Goal: Transaction & Acquisition: Purchase product/service

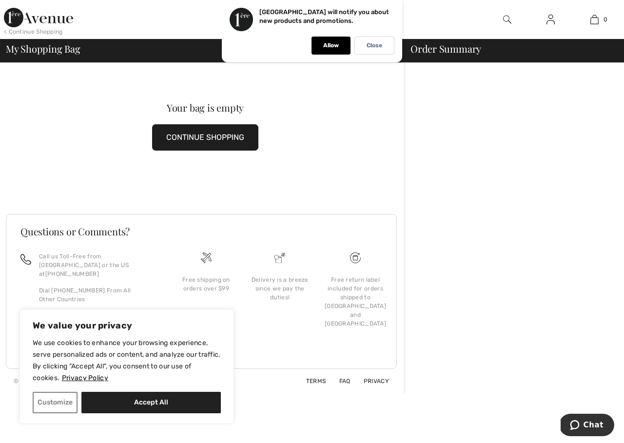
click at [216, 136] on button "CONTINUE SHOPPING" at bounding box center [205, 137] width 106 height 26
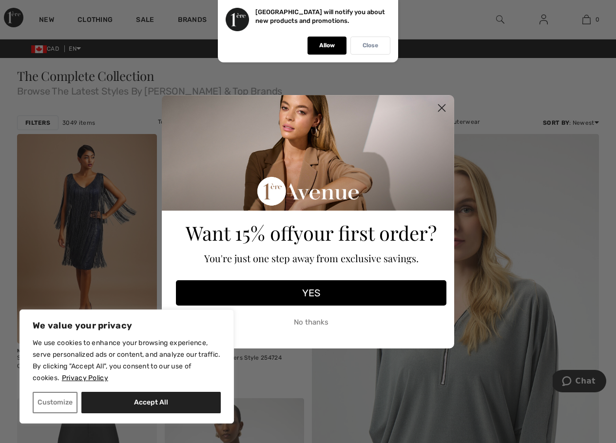
click at [370, 46] on p "Close" at bounding box center [371, 45] width 16 height 7
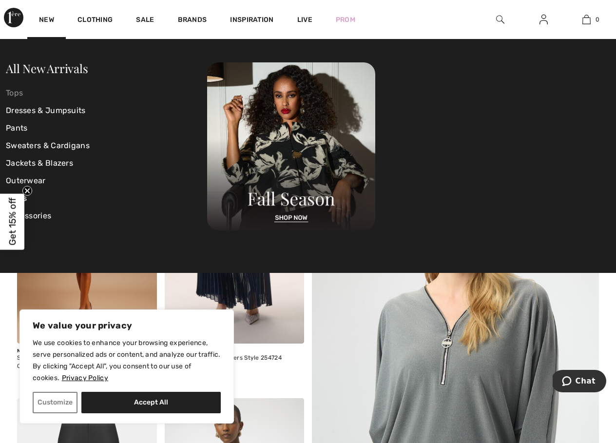
click at [17, 95] on link "Tops" at bounding box center [106, 93] width 201 height 18
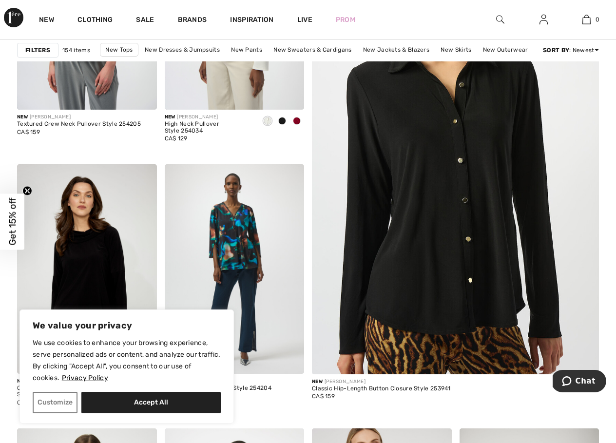
scroll to position [293, 0]
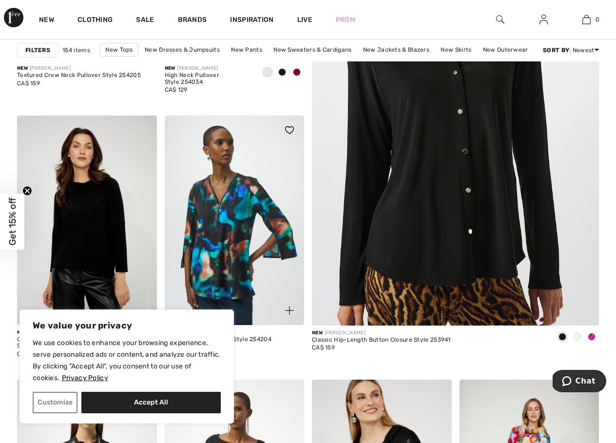
click at [224, 226] on img at bounding box center [235, 221] width 140 height 210
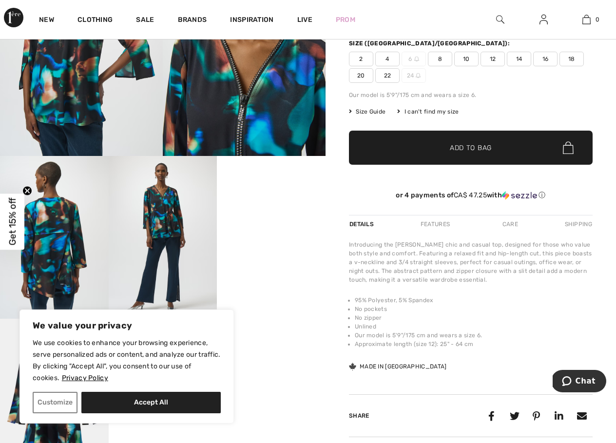
scroll to position [98, 0]
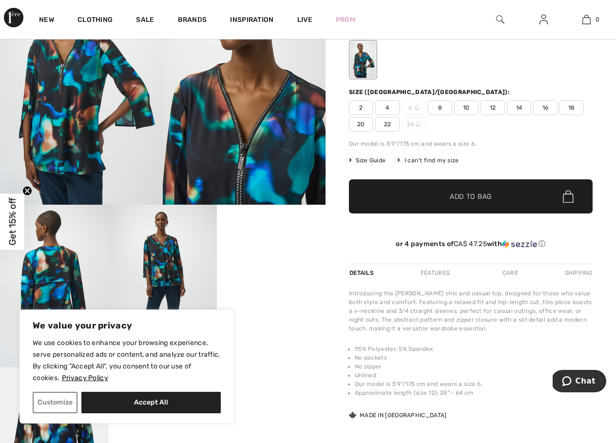
click at [359, 124] on span "20" at bounding box center [361, 124] width 24 height 15
click at [456, 198] on span "Add to Bag" at bounding box center [471, 197] width 42 height 10
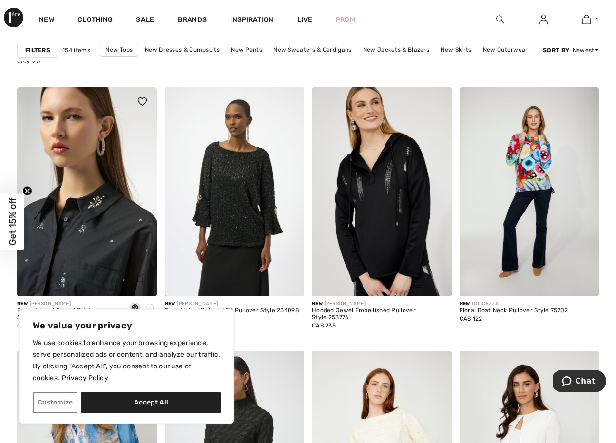
scroll to position [683, 0]
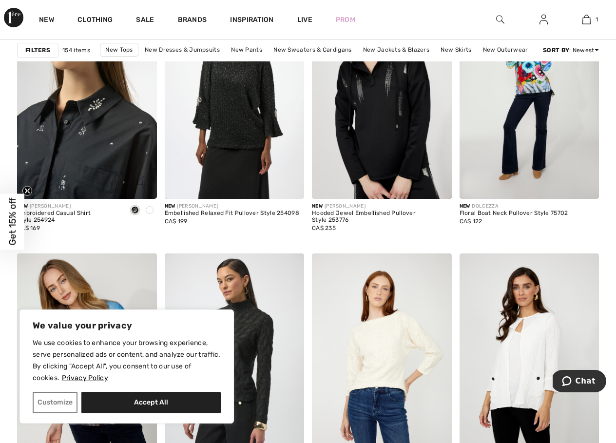
click at [88, 159] on img at bounding box center [87, 95] width 140 height 210
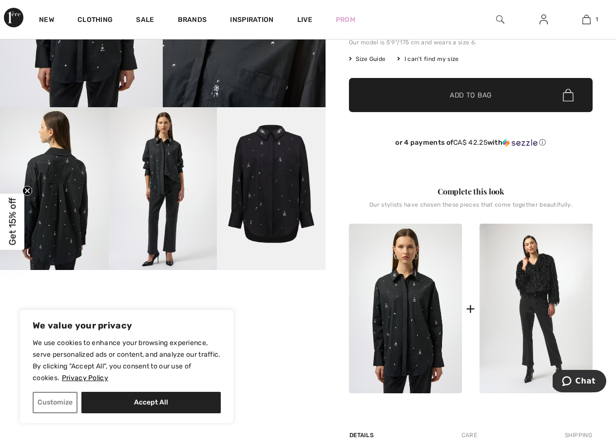
click at [162, 179] on img at bounding box center [163, 188] width 109 height 163
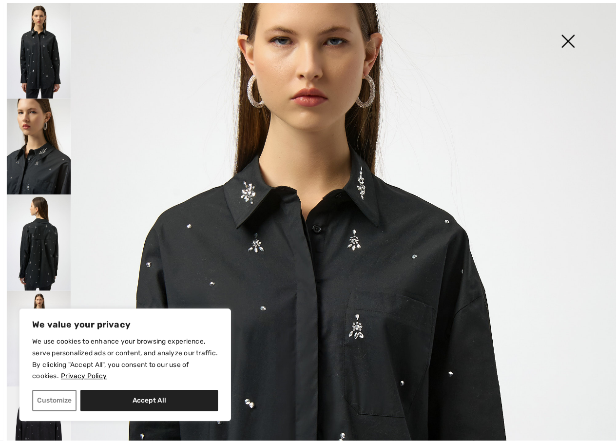
scroll to position [24, 0]
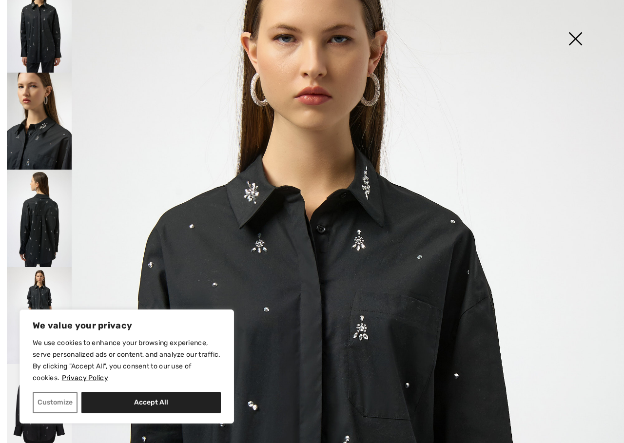
click at [574, 33] on img at bounding box center [575, 40] width 49 height 50
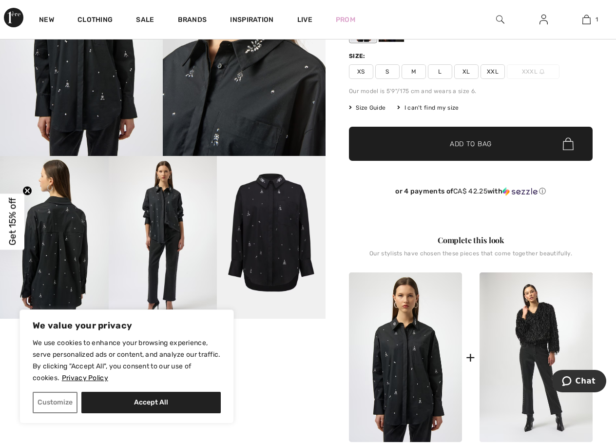
scroll to position [98, 0]
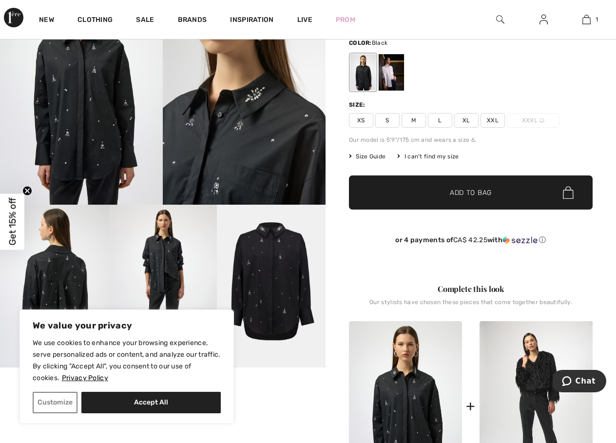
click at [68, 270] on img at bounding box center [54, 286] width 109 height 163
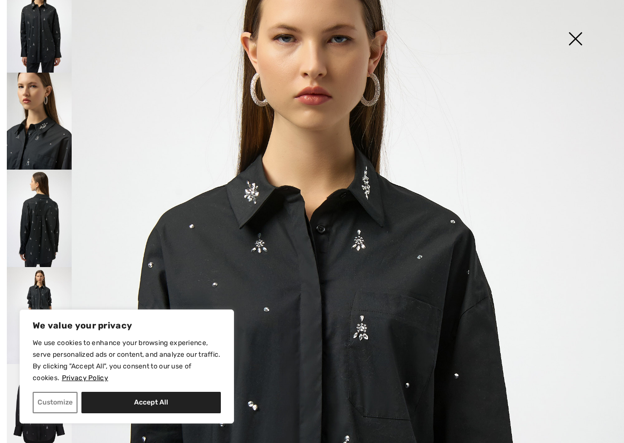
click at [574, 35] on img at bounding box center [575, 40] width 49 height 50
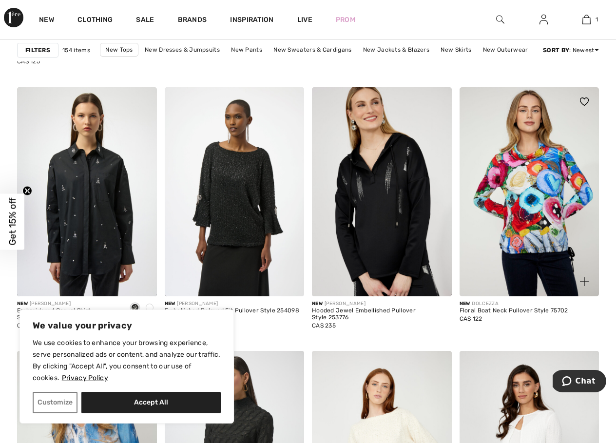
click at [525, 195] on img at bounding box center [530, 192] width 140 height 210
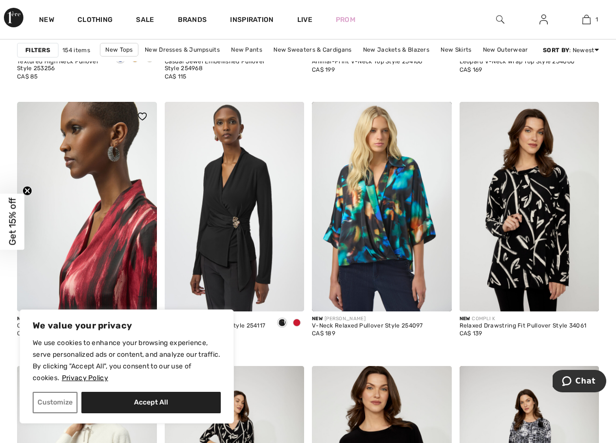
scroll to position [1512, 0]
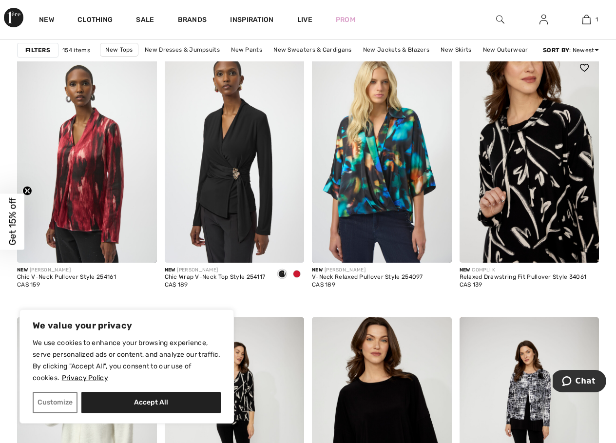
click at [554, 177] on img at bounding box center [530, 158] width 140 height 210
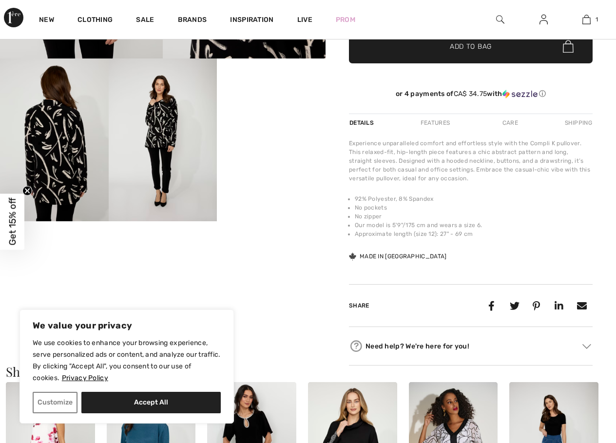
scroll to position [341, 0]
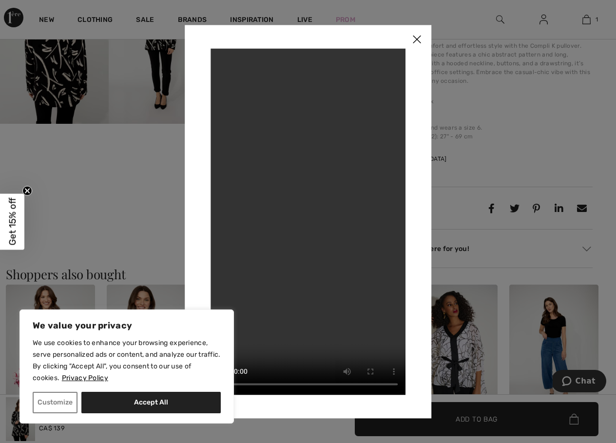
click at [413, 37] on img at bounding box center [416, 40] width 29 height 30
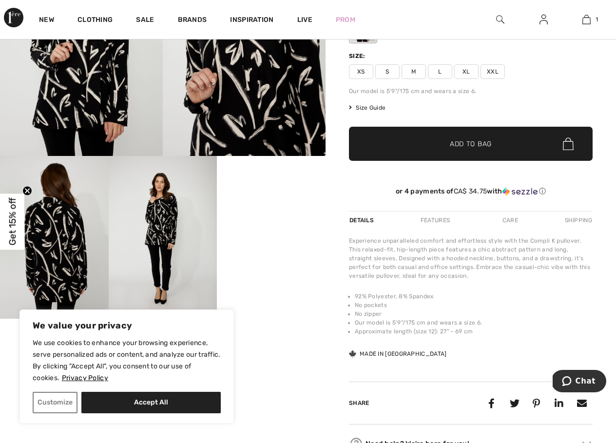
scroll to position [49, 0]
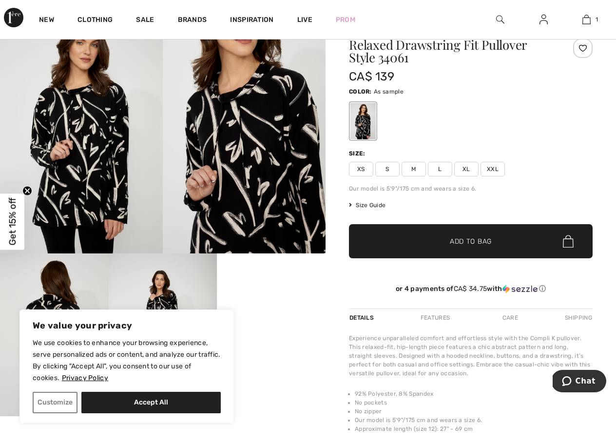
click at [494, 170] on span "XXL" at bounding box center [493, 169] width 24 height 15
click at [464, 244] on span "Add to Bag" at bounding box center [471, 242] width 42 height 10
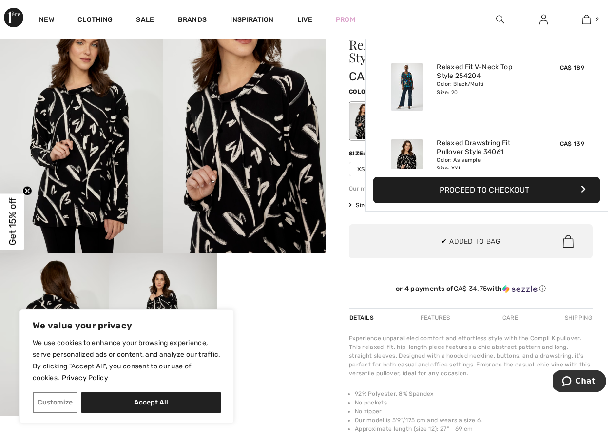
scroll to position [30, 0]
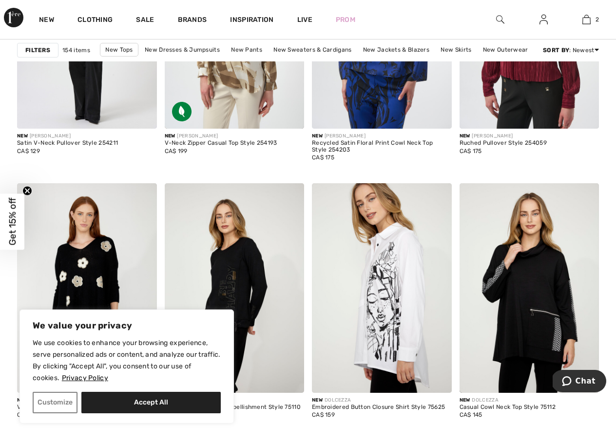
scroll to position [2926, 0]
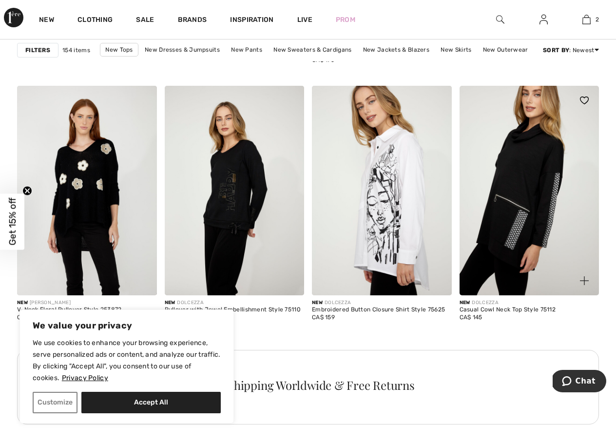
click at [522, 201] on img at bounding box center [530, 191] width 140 height 210
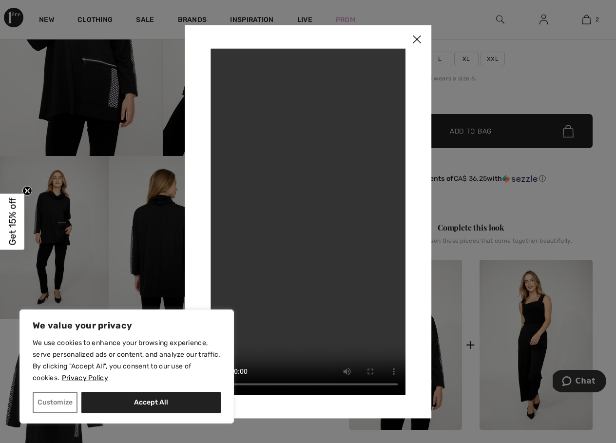
click at [417, 40] on img at bounding box center [416, 40] width 29 height 30
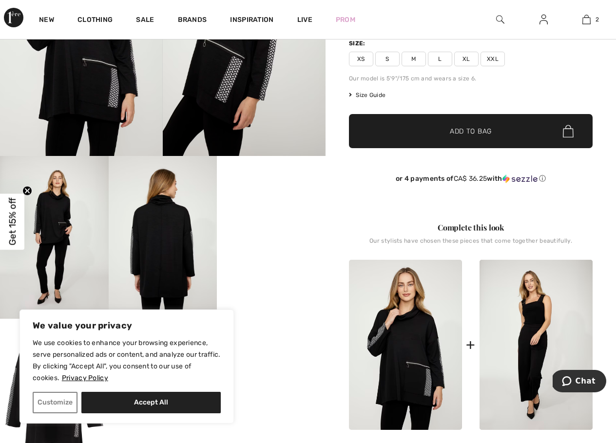
click at [495, 58] on span "XXL" at bounding box center [493, 59] width 24 height 15
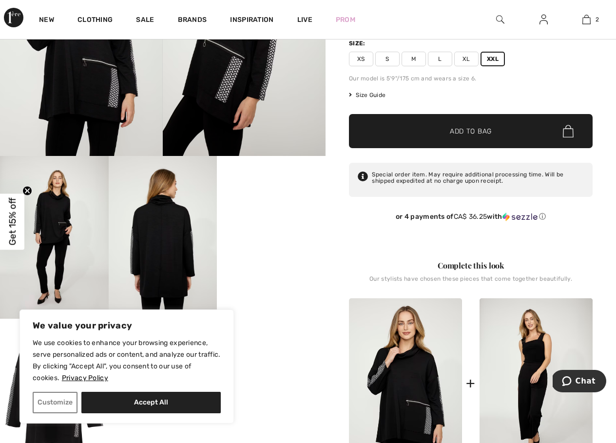
click at [475, 128] on span "Add to Bag" at bounding box center [471, 131] width 42 height 10
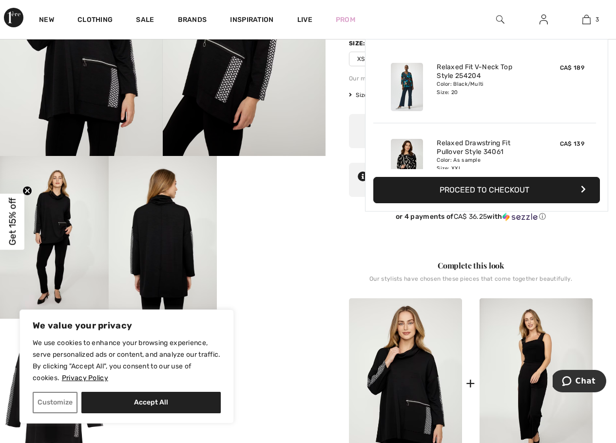
scroll to position [106, 0]
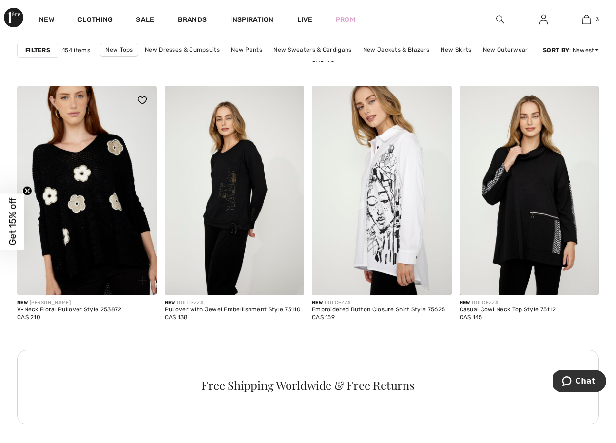
click at [109, 199] on img at bounding box center [87, 191] width 140 height 210
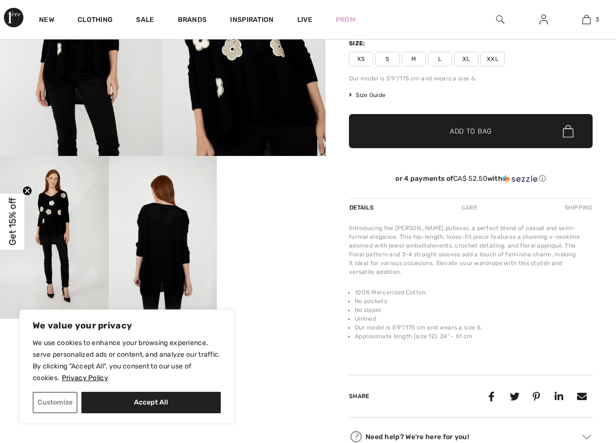
click at [159, 242] on img at bounding box center [163, 237] width 109 height 163
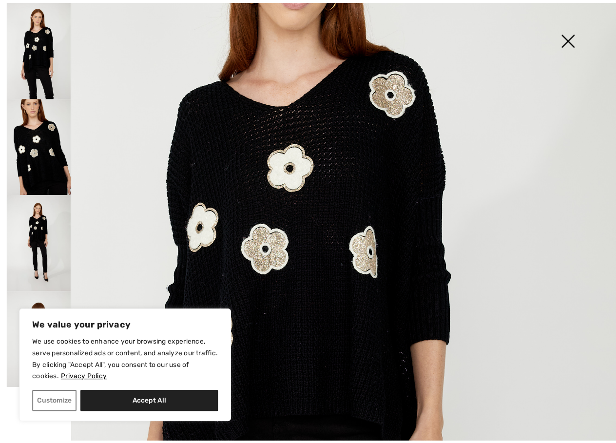
scroll to position [384, 0]
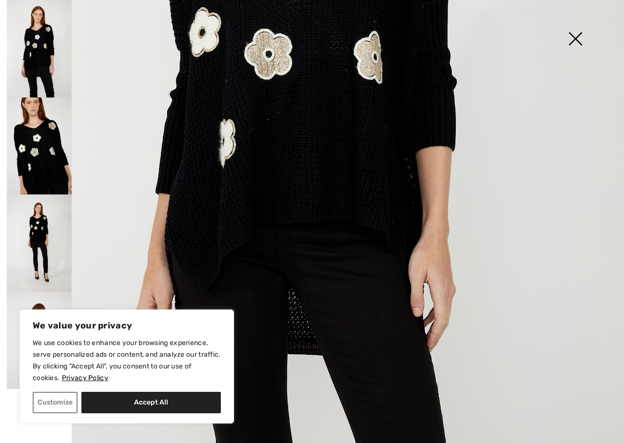
click at [38, 149] on img at bounding box center [39, 147] width 65 height 98
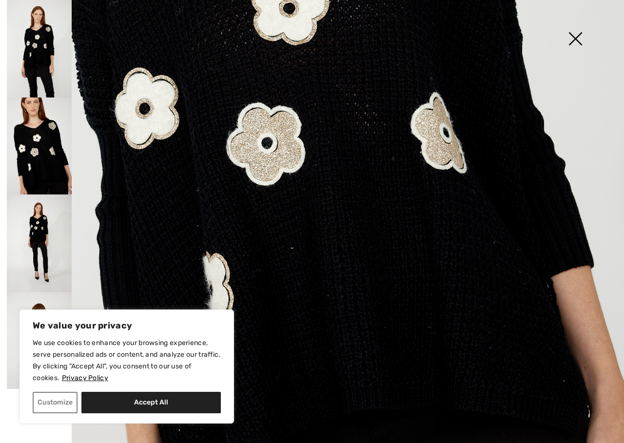
click at [569, 36] on img at bounding box center [575, 40] width 49 height 50
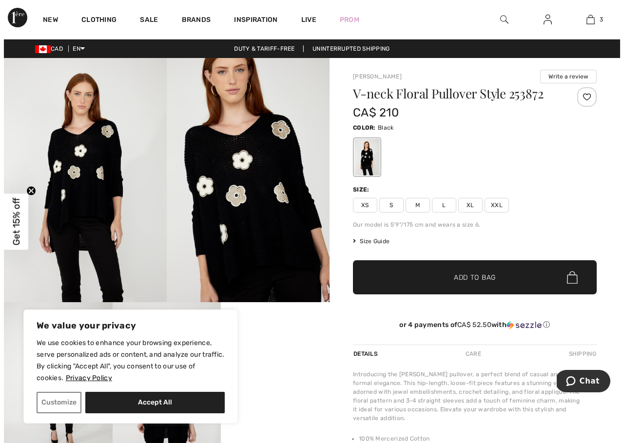
scroll to position [195, 0]
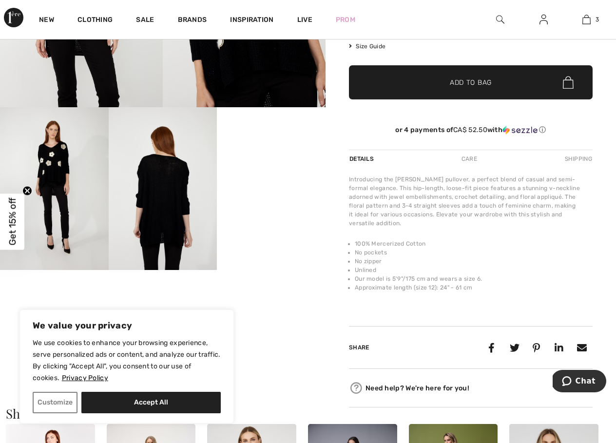
click at [59, 180] on img at bounding box center [54, 188] width 109 height 163
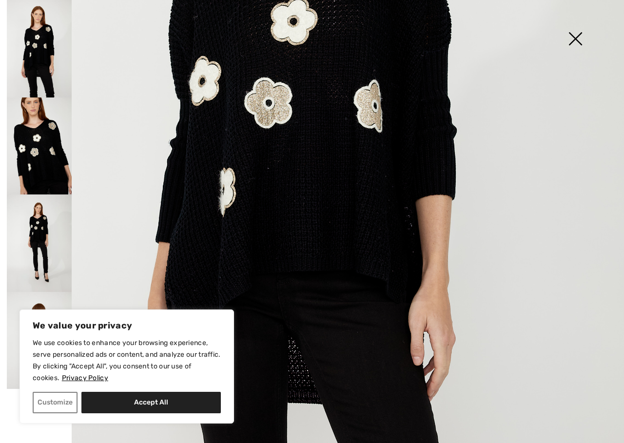
scroll to position [481, 0]
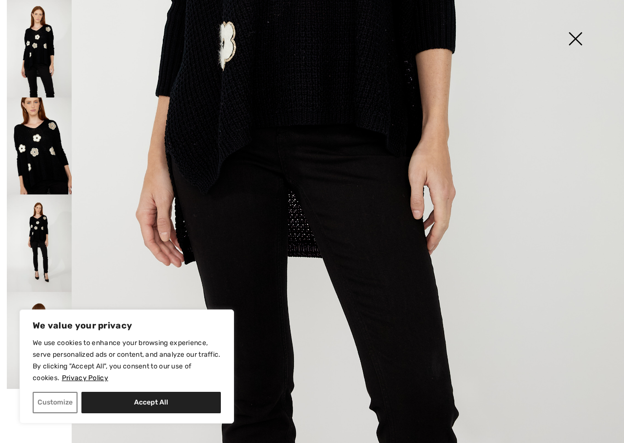
click at [52, 305] on img at bounding box center [39, 341] width 65 height 98
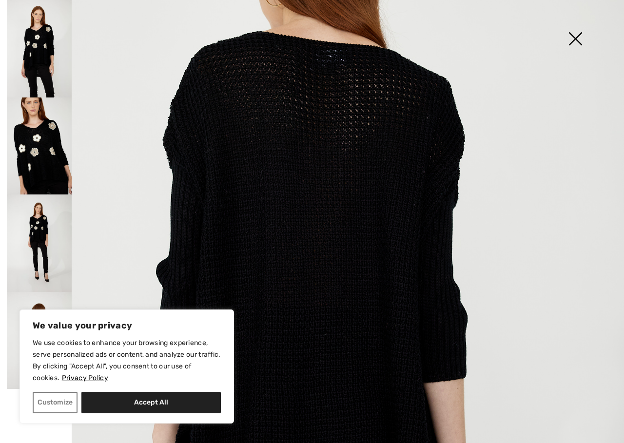
scroll to position [42, 0]
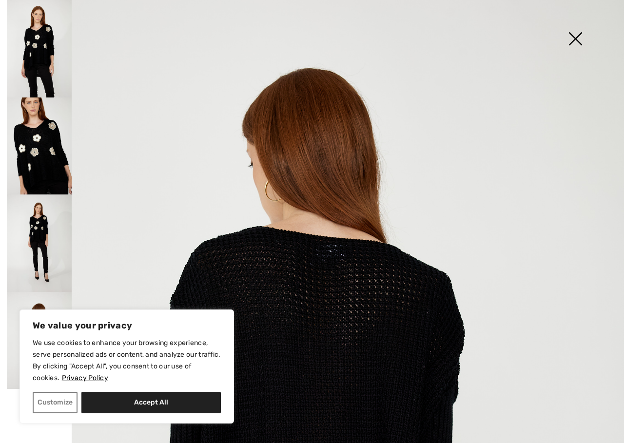
click at [576, 33] on img at bounding box center [575, 40] width 49 height 50
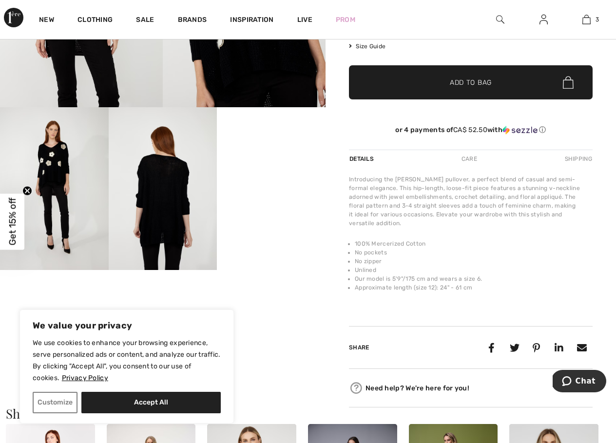
click at [56, 169] on img at bounding box center [54, 188] width 109 height 163
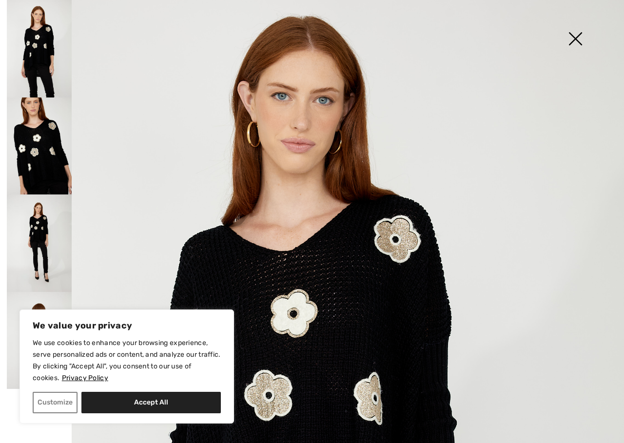
click at [573, 37] on img at bounding box center [575, 40] width 49 height 50
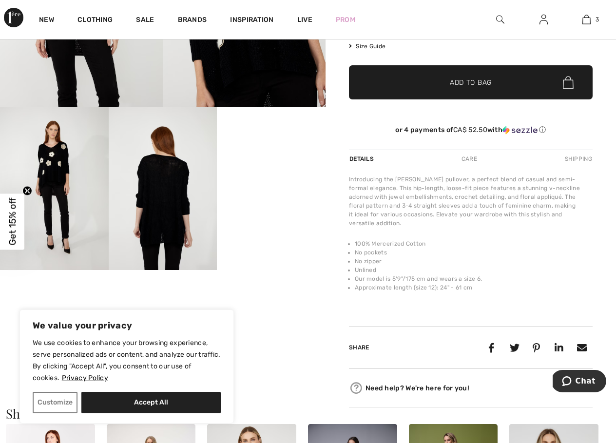
scroll to position [0, 0]
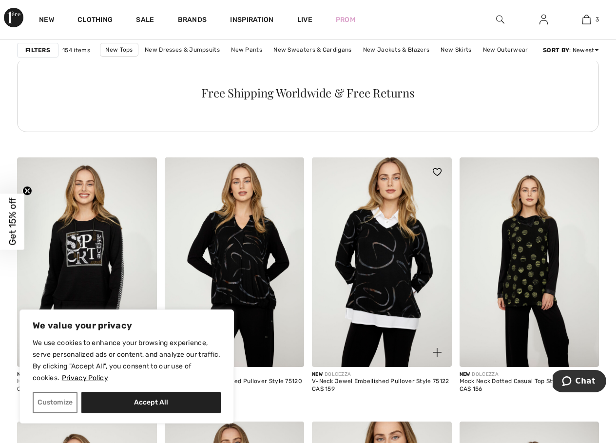
scroll to position [3316, 0]
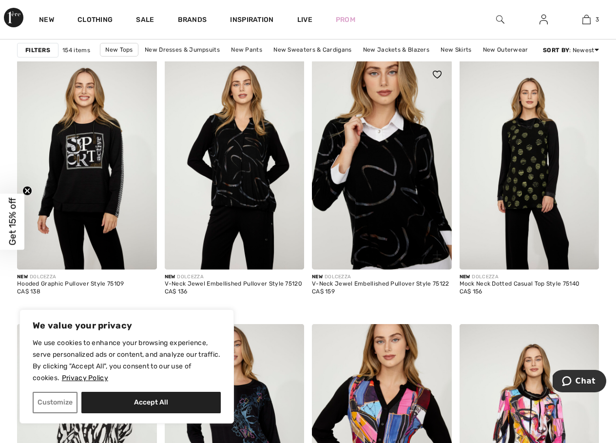
click at [390, 206] on img at bounding box center [382, 165] width 140 height 210
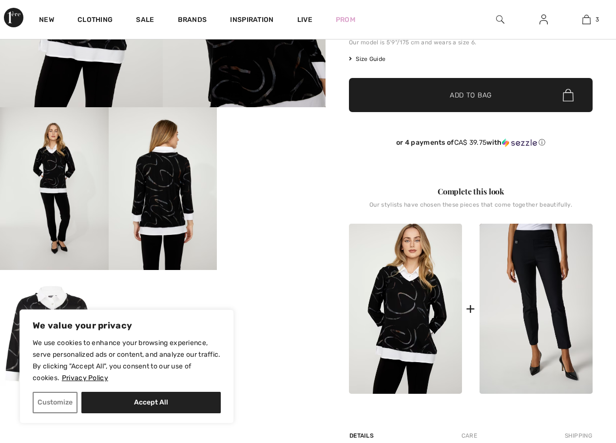
scroll to position [195, 0]
click at [271, 161] on video "Your browser does not support the video tag." at bounding box center [271, 134] width 109 height 54
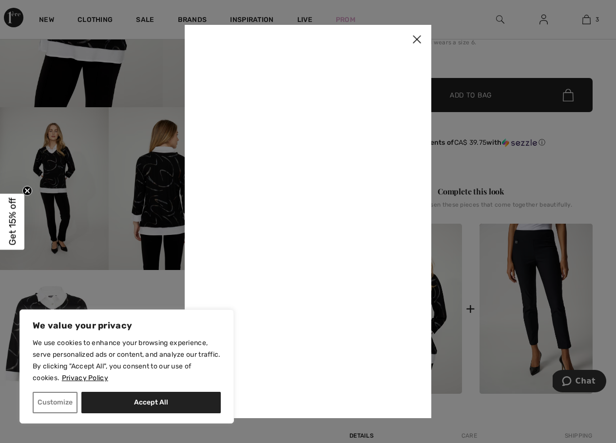
scroll to position [0, 0]
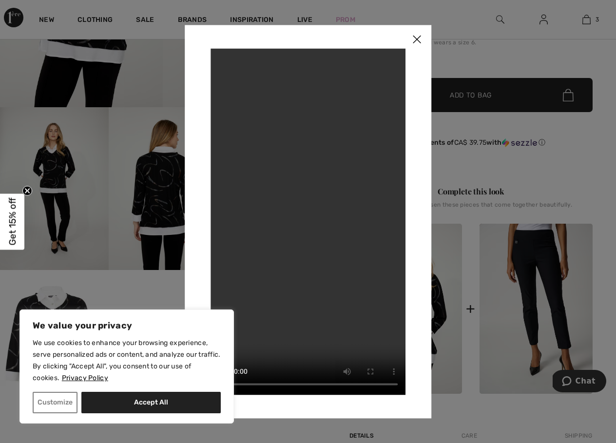
click at [415, 37] on img at bounding box center [416, 40] width 29 height 30
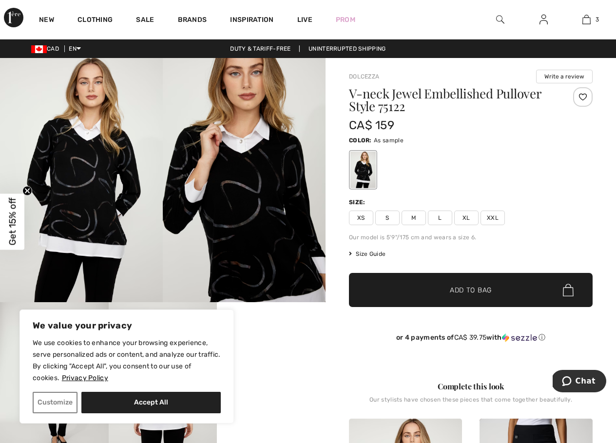
click at [267, 357] on video "Your browser does not support the video tag." at bounding box center [271, 329] width 109 height 54
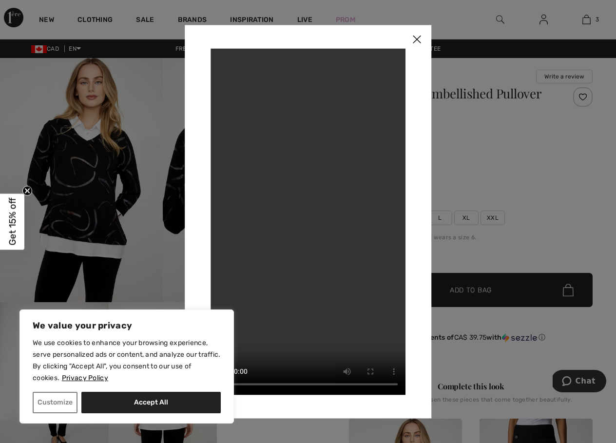
click at [417, 39] on img at bounding box center [416, 40] width 29 height 30
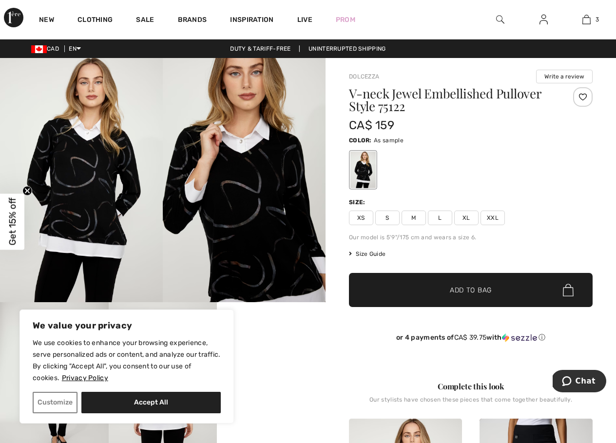
click at [491, 218] on span "XXL" at bounding box center [493, 218] width 24 height 15
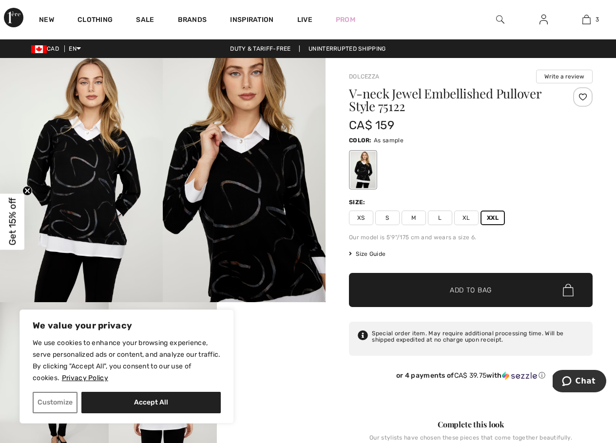
click at [450, 287] on span "Add to Bag" at bounding box center [471, 290] width 42 height 10
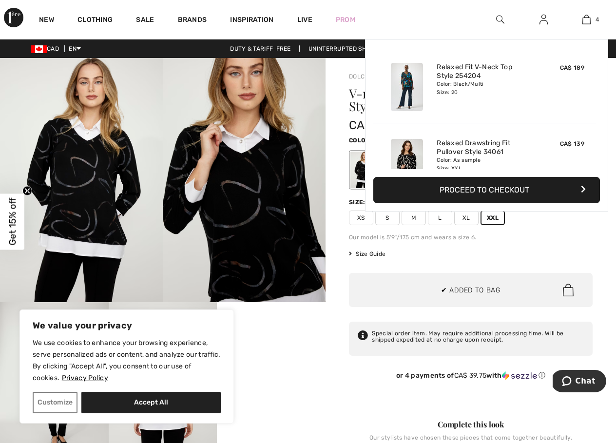
scroll to position [182, 0]
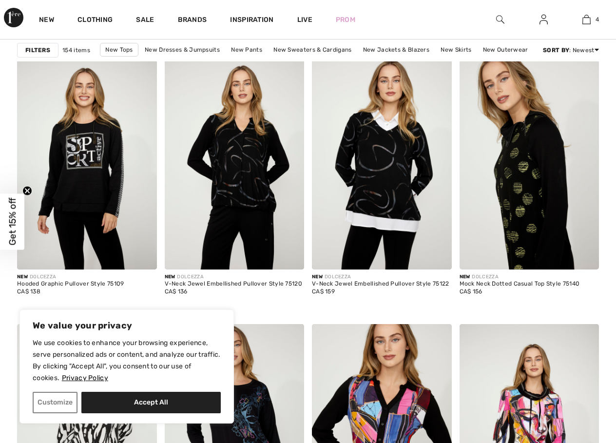
scroll to position [3316, 0]
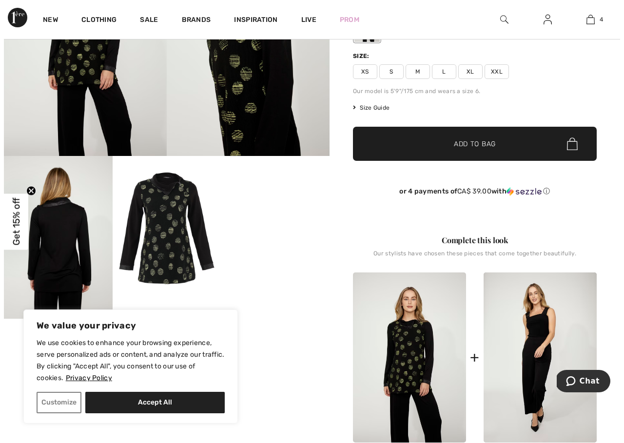
scroll to position [49, 0]
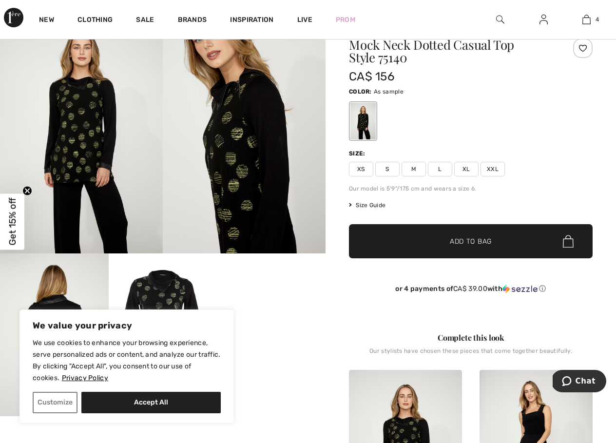
click at [76, 129] on img at bounding box center [81, 131] width 163 height 244
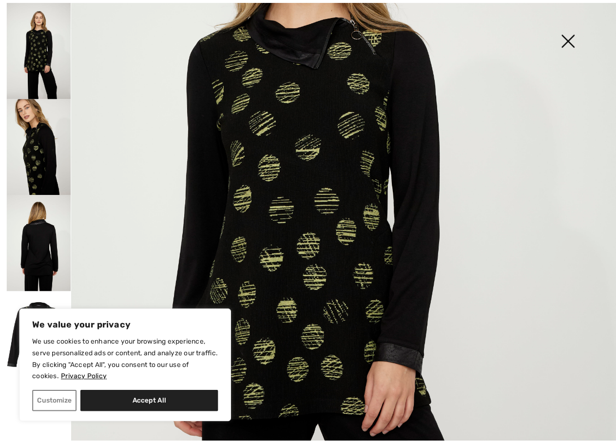
scroll to position [146, 0]
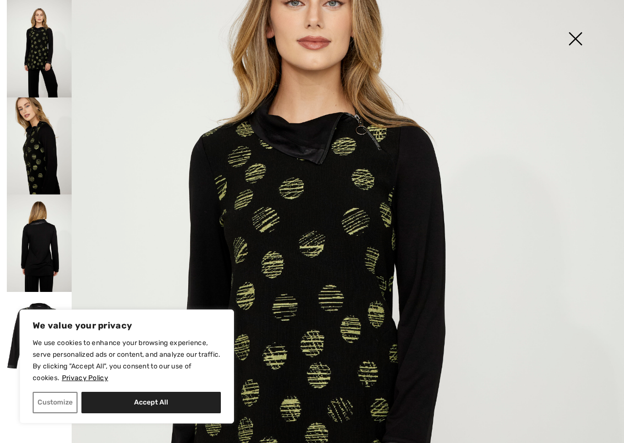
click at [576, 37] on img at bounding box center [575, 40] width 49 height 50
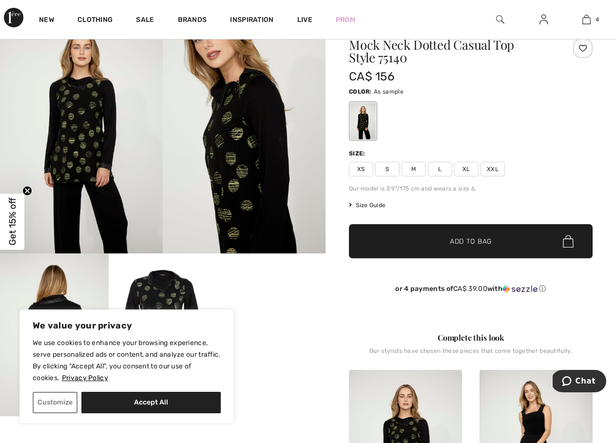
click at [494, 164] on span "XXL" at bounding box center [493, 169] width 24 height 15
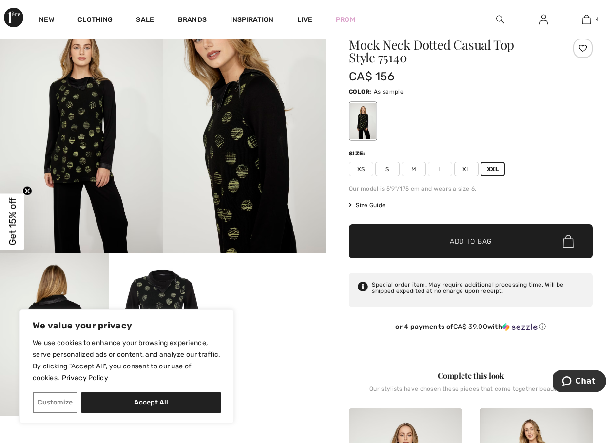
click at [439, 242] on span "✔ Added to Bag" at bounding box center [456, 242] width 59 height 10
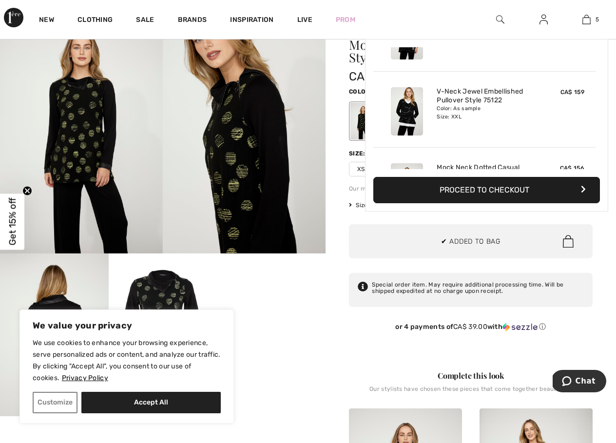
scroll to position [258, 0]
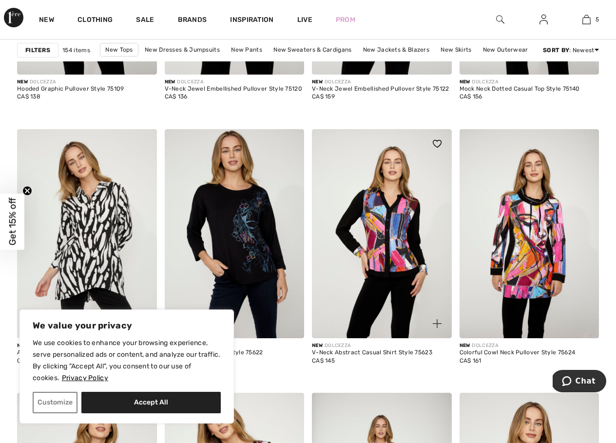
scroll to position [3609, 0]
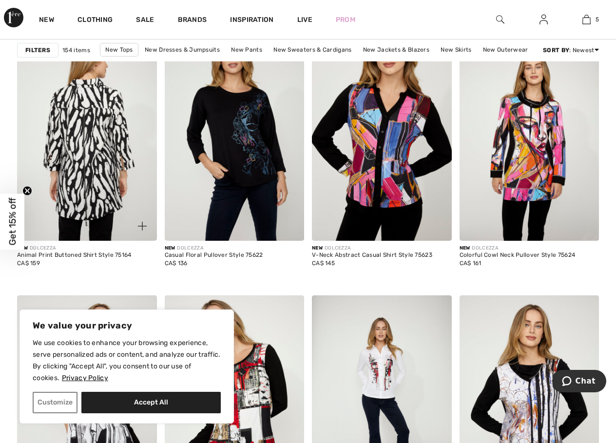
click at [95, 143] on img at bounding box center [87, 137] width 140 height 210
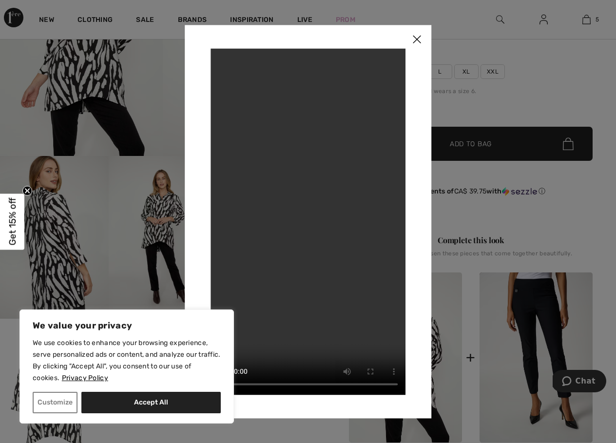
click at [414, 40] on img at bounding box center [416, 40] width 29 height 30
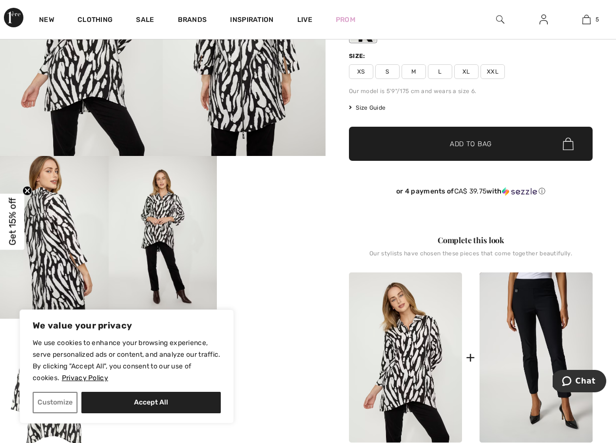
click at [492, 72] on span "XXL" at bounding box center [493, 71] width 24 height 15
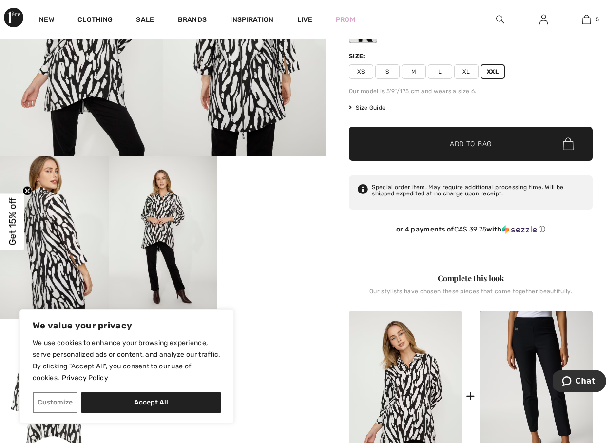
click at [466, 146] on span "Add to Bag" at bounding box center [471, 144] width 42 height 10
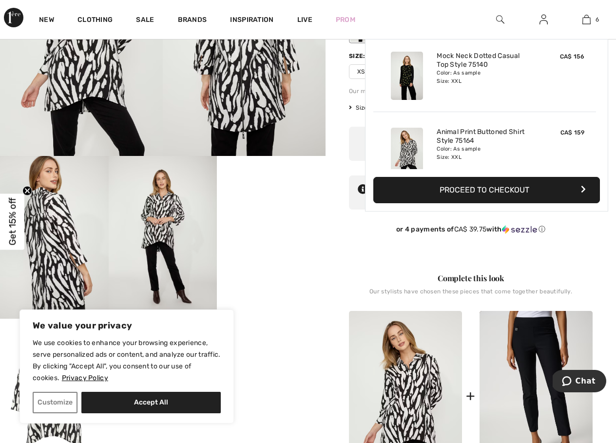
scroll to position [335, 0]
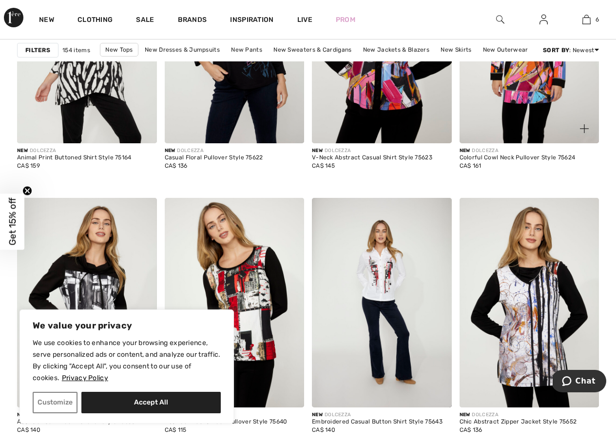
scroll to position [3609, 0]
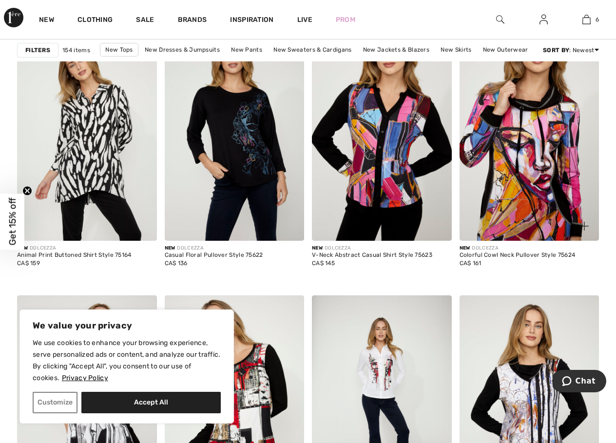
click at [527, 160] on img at bounding box center [530, 137] width 140 height 210
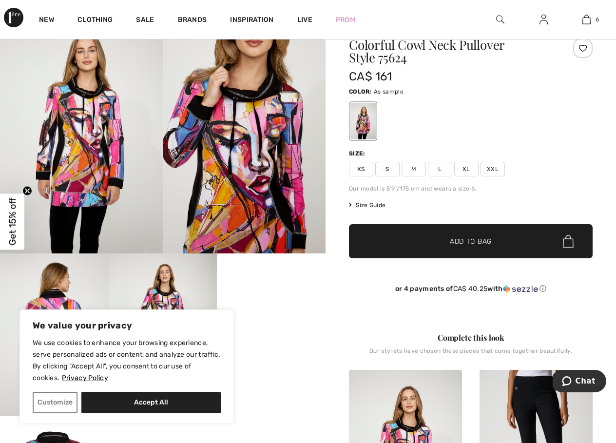
scroll to position [195, 0]
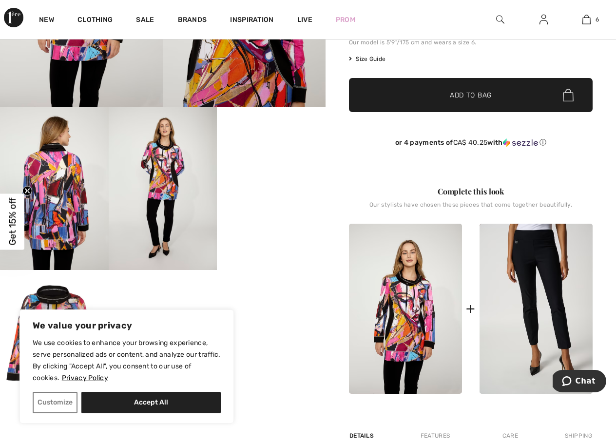
click at [271, 161] on video "Your browser does not support the video tag." at bounding box center [271, 134] width 109 height 54
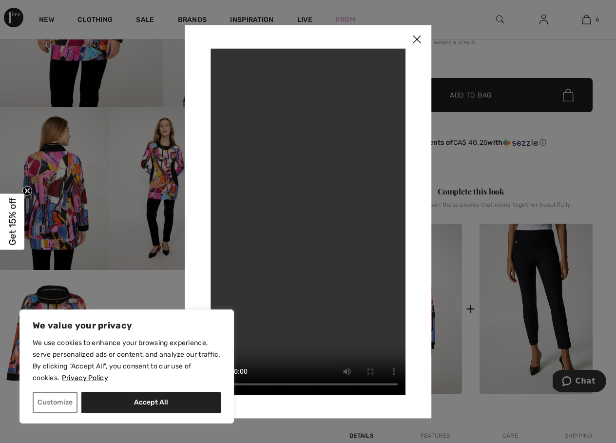
click at [416, 38] on img at bounding box center [416, 40] width 29 height 30
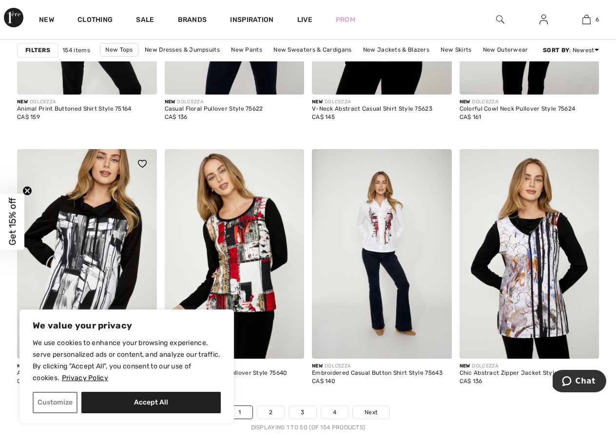
click at [111, 243] on img at bounding box center [87, 254] width 140 height 210
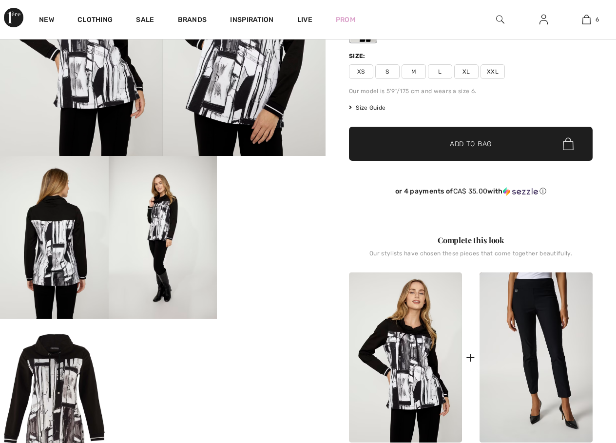
scroll to position [146, 0]
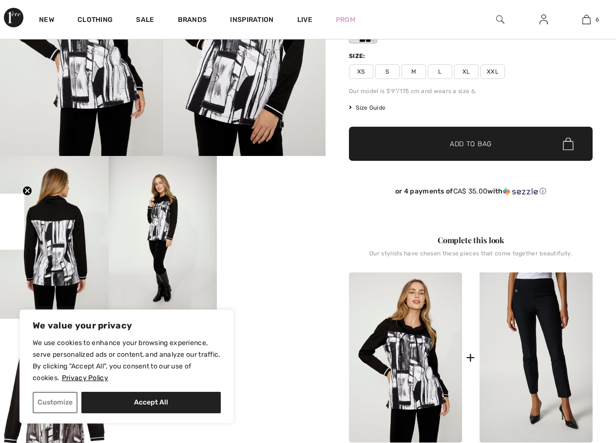
click at [262, 210] on video "Your browser does not support the video tag." at bounding box center [271, 183] width 109 height 54
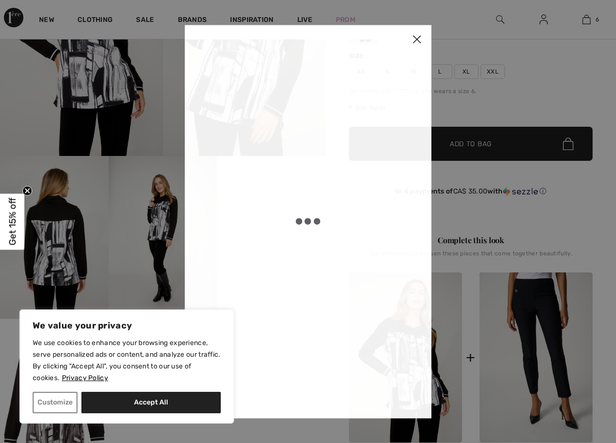
scroll to position [0, 0]
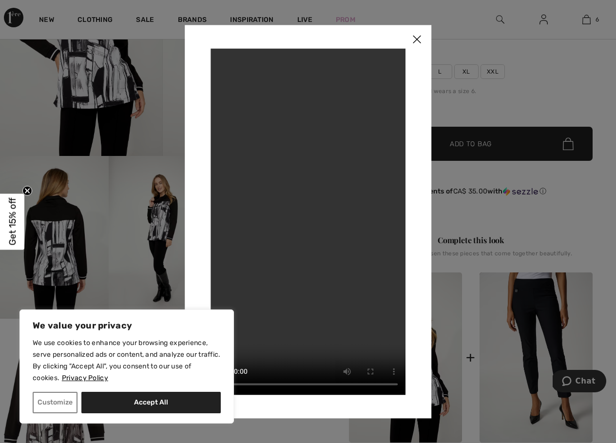
click at [417, 36] on img at bounding box center [416, 40] width 29 height 30
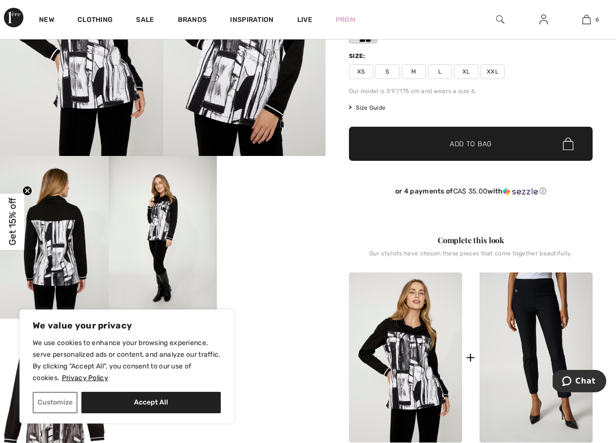
click at [492, 71] on span "XXL" at bounding box center [493, 71] width 24 height 15
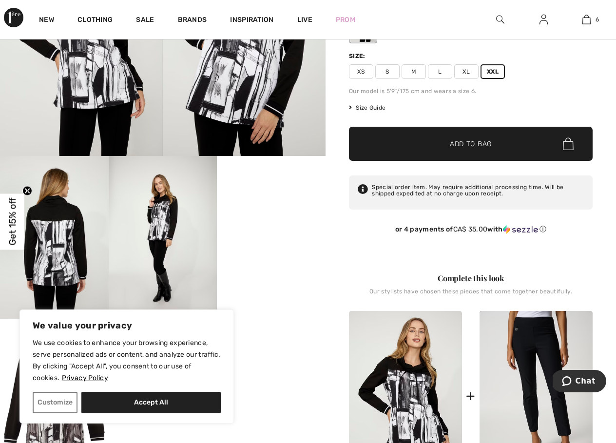
click at [462, 142] on span "Add to Bag" at bounding box center [471, 144] width 42 height 10
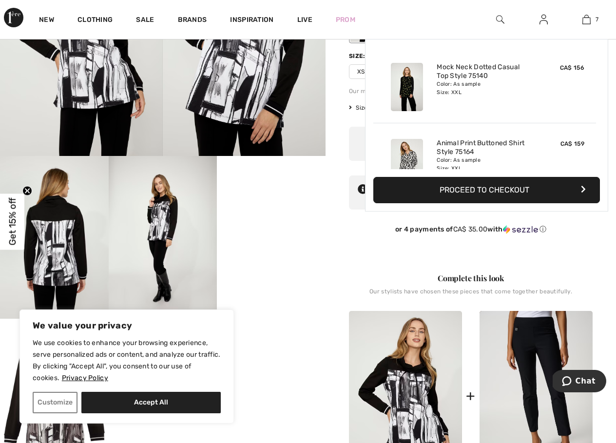
scroll to position [411, 0]
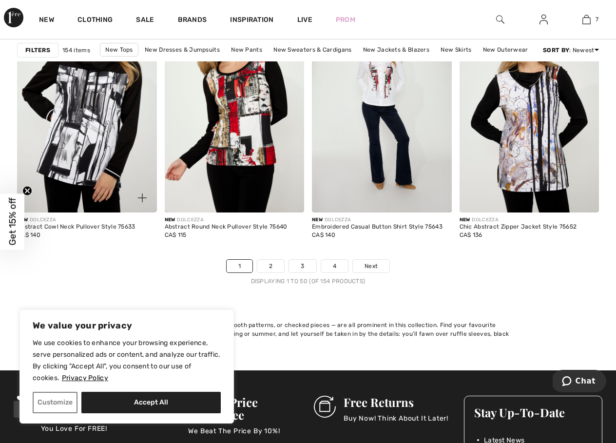
scroll to position [4048, 0]
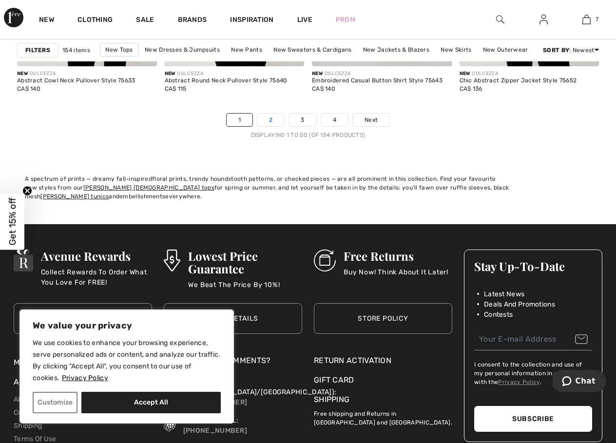
click at [272, 118] on link "2" at bounding box center [271, 120] width 27 height 13
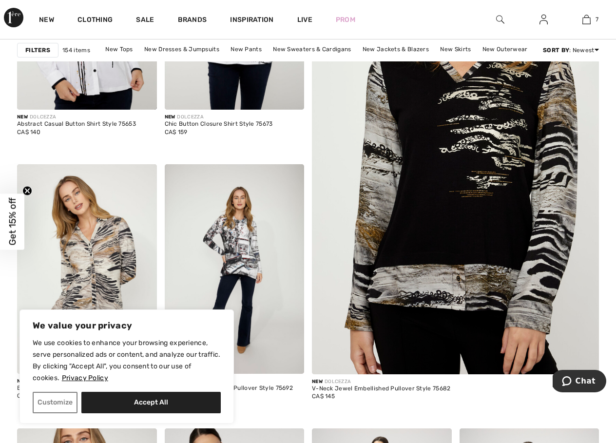
scroll to position [341, 0]
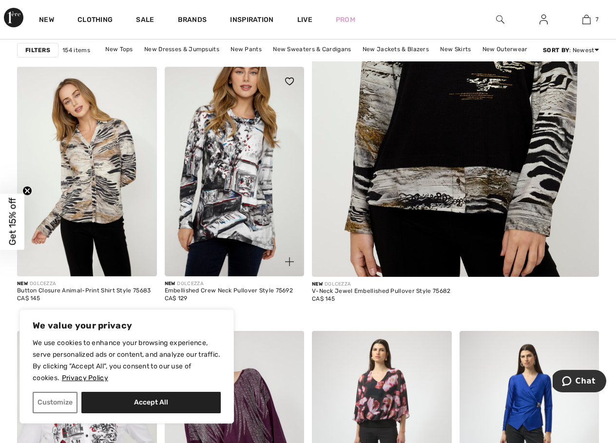
click at [246, 175] on img at bounding box center [235, 172] width 140 height 210
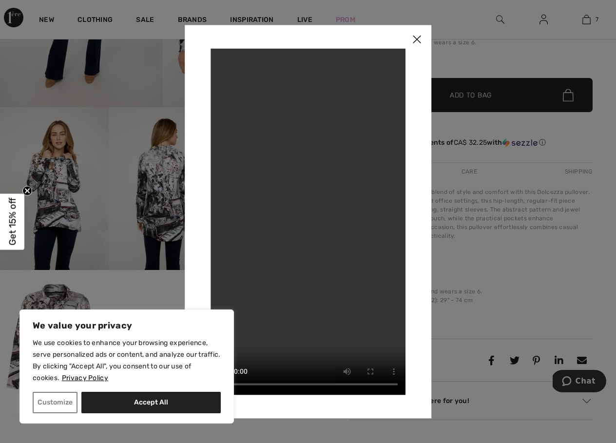
click at [417, 35] on img at bounding box center [416, 40] width 29 height 30
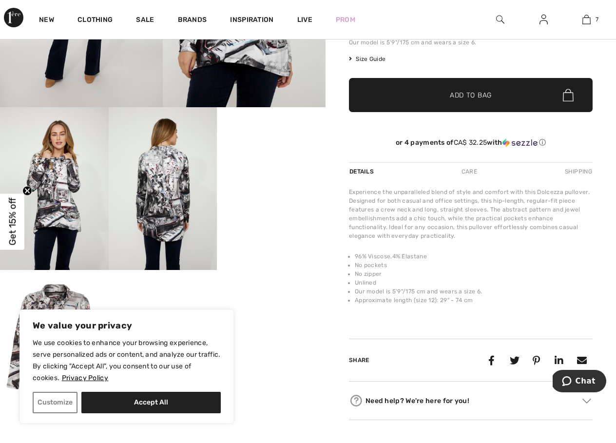
scroll to position [98, 0]
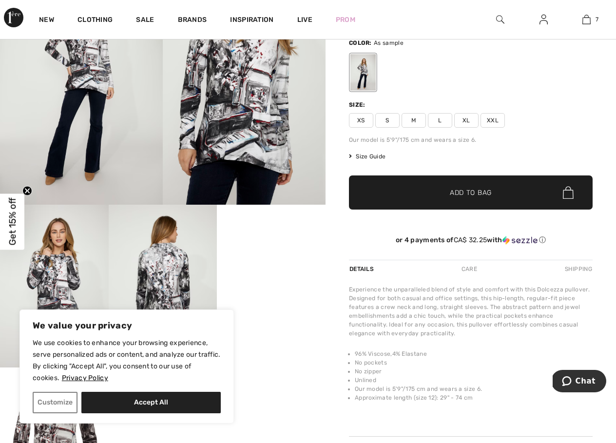
click at [490, 116] on span "XXL" at bounding box center [493, 120] width 24 height 15
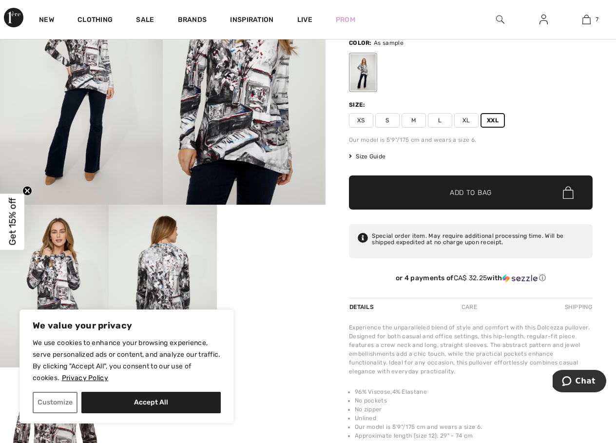
click at [450, 192] on span "✔ Added to Bag" at bounding box center [456, 193] width 59 height 10
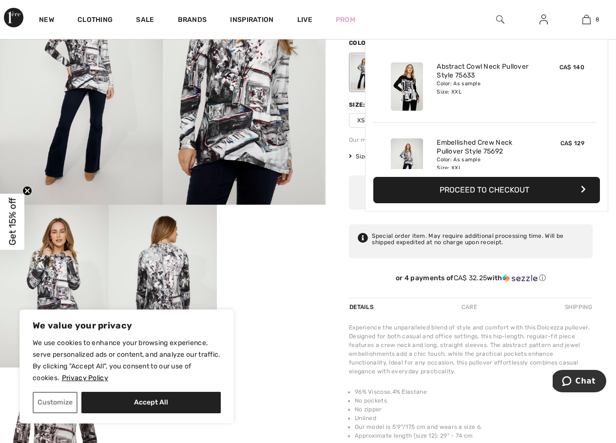
scroll to position [487, 0]
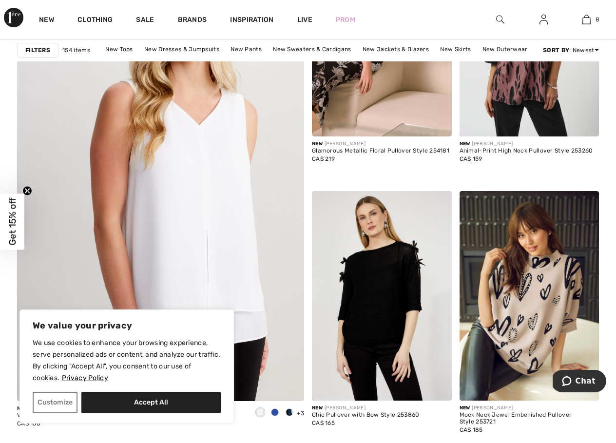
scroll to position [2146, 0]
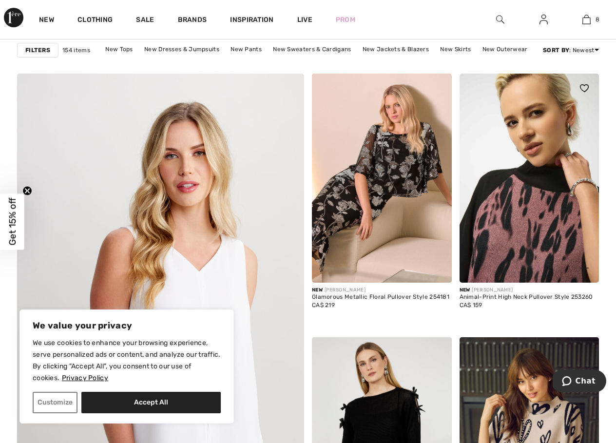
click at [530, 220] on img at bounding box center [530, 179] width 140 height 210
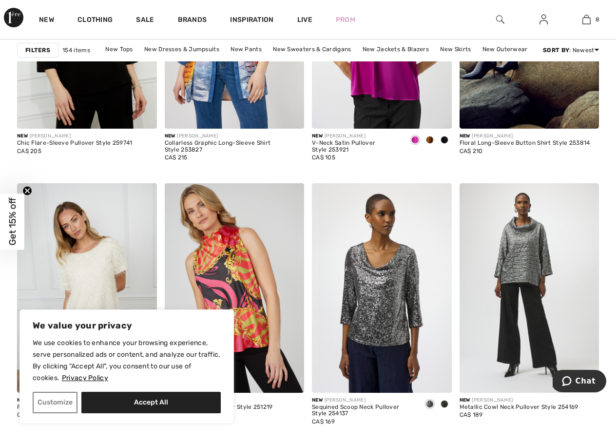
scroll to position [2682, 0]
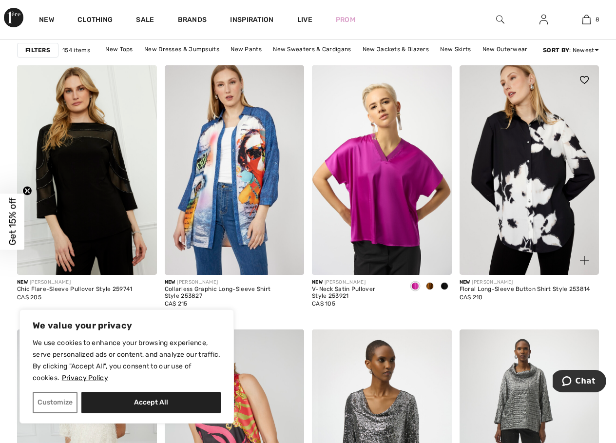
click at [535, 168] on img at bounding box center [530, 170] width 140 height 210
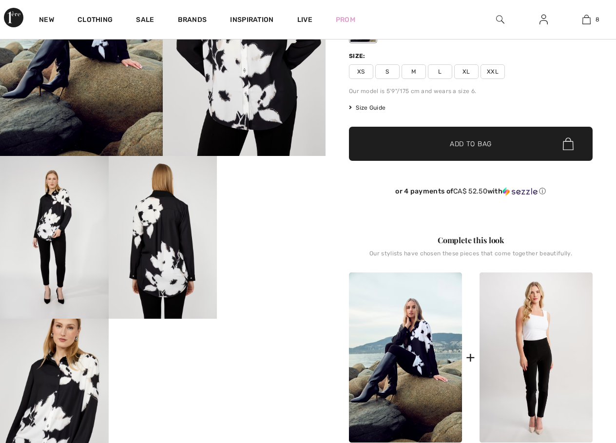
scroll to position [146, 0]
click at [276, 210] on video "Your browser does not support the video tag." at bounding box center [271, 183] width 109 height 54
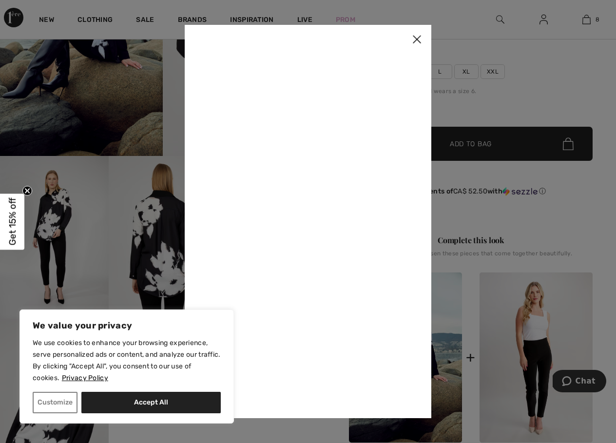
scroll to position [0, 0]
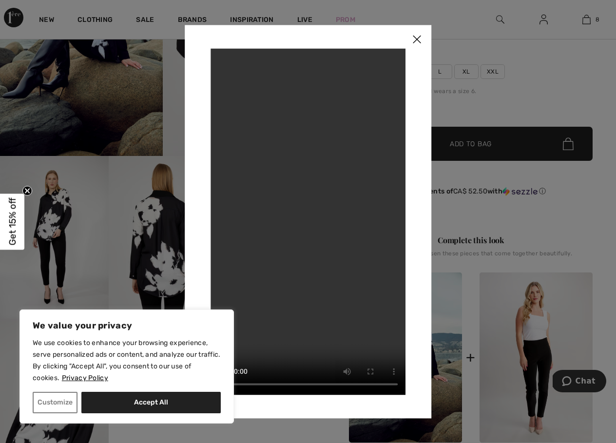
click at [415, 41] on img at bounding box center [416, 40] width 29 height 30
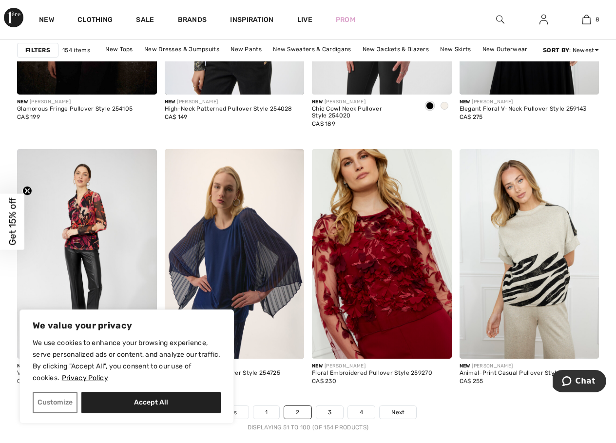
scroll to position [3902, 0]
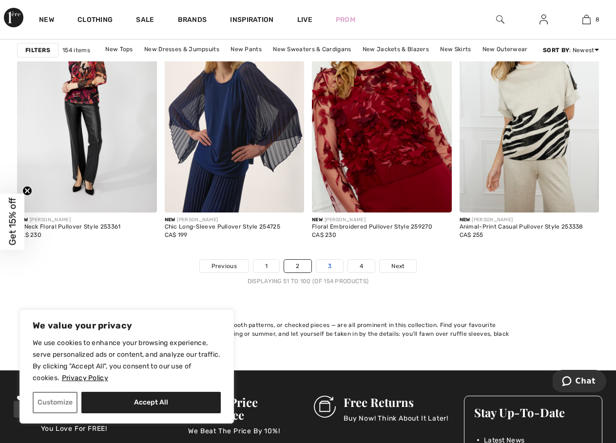
click at [328, 266] on link "3" at bounding box center [330, 266] width 27 height 13
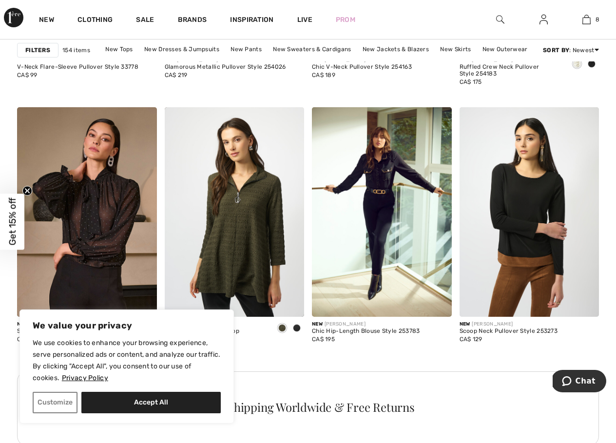
scroll to position [878, 0]
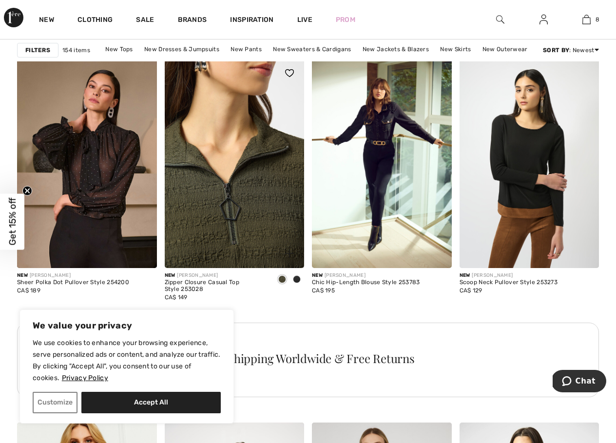
click at [254, 192] on img at bounding box center [235, 164] width 140 height 210
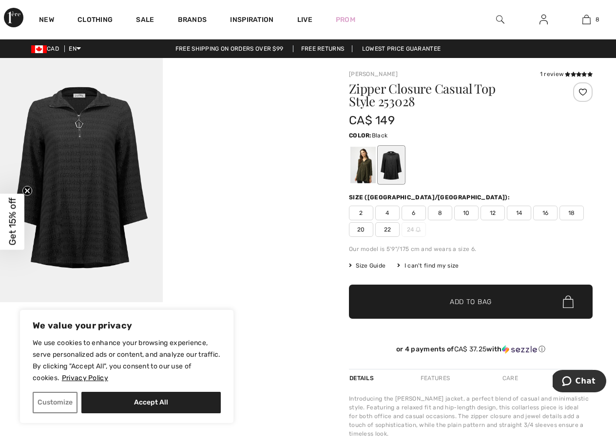
click at [361, 230] on span "20" at bounding box center [361, 229] width 24 height 15
click at [390, 299] on span "✔ Added to Bag Add to Bag" at bounding box center [471, 302] width 244 height 34
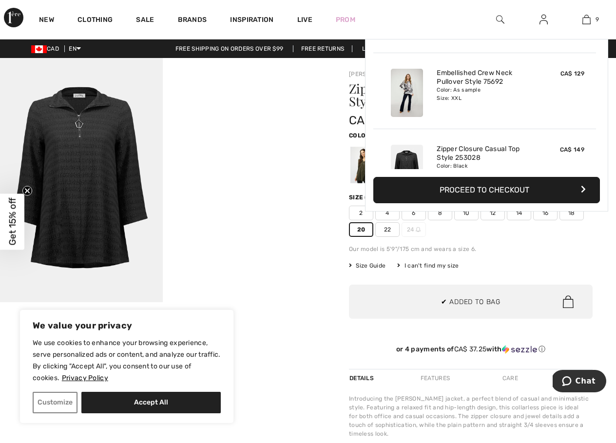
scroll to position [563, 0]
